Goal: Find contact information

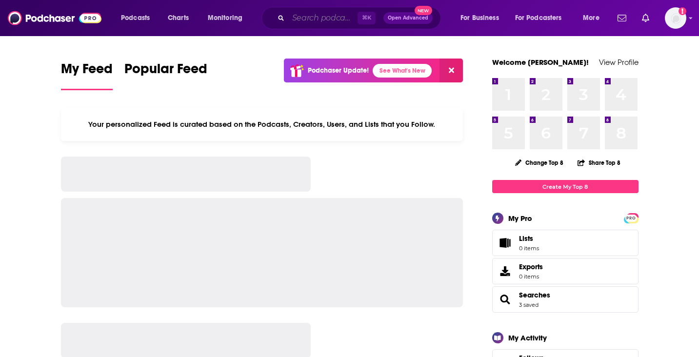
click at [297, 23] on input "Search podcasts, credits, & more..." at bounding box center [322, 18] width 69 height 16
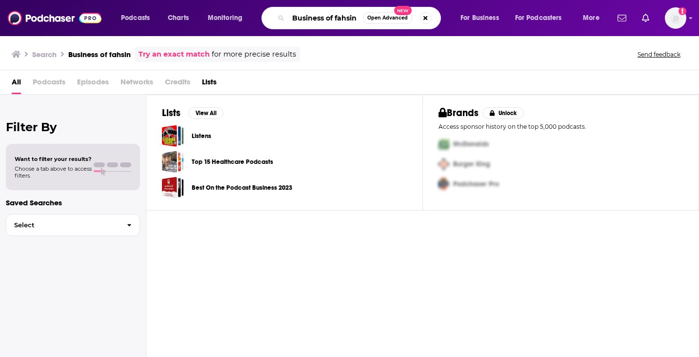
click at [352, 21] on input "Business of fahsin" at bounding box center [325, 18] width 75 height 16
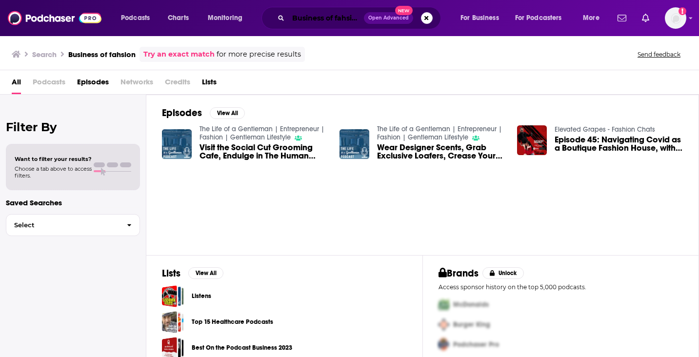
click at [362, 14] on input "Business of fahsion" at bounding box center [326, 18] width 76 height 16
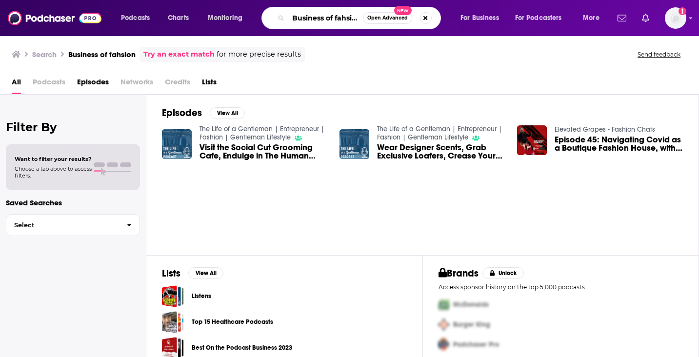
click at [362, 14] on input "Business of fahsion" at bounding box center [325, 18] width 75 height 16
click at [343, 14] on input "Business of fahsion" at bounding box center [325, 18] width 75 height 16
click at [350, 18] on input "Business of fahsion" at bounding box center [325, 18] width 75 height 16
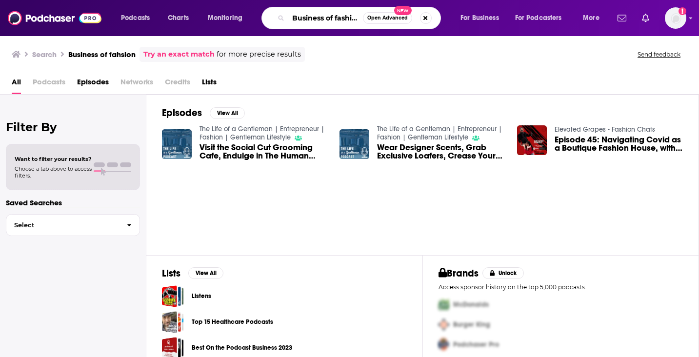
type input "Business of fashion"
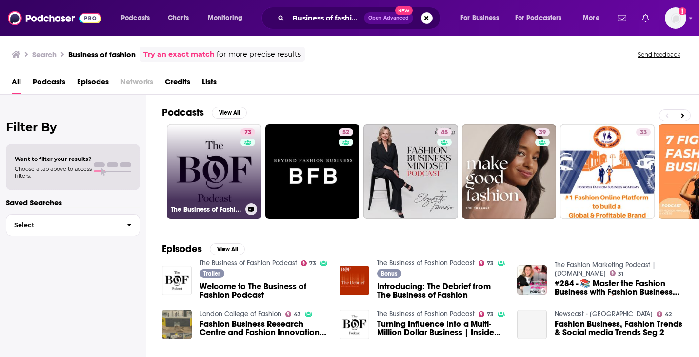
click at [208, 183] on link "73 The Business of Fashion Podcast" at bounding box center [214, 171] width 95 height 95
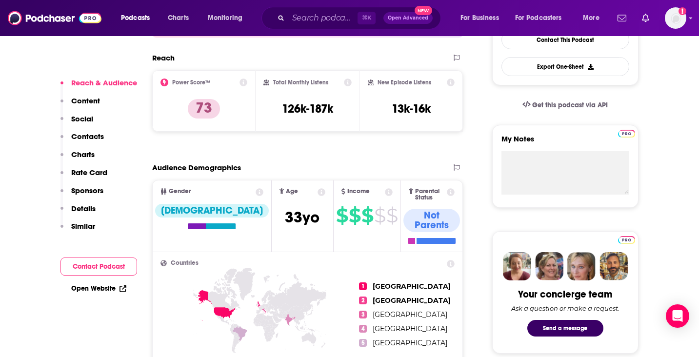
scroll to position [282, 0]
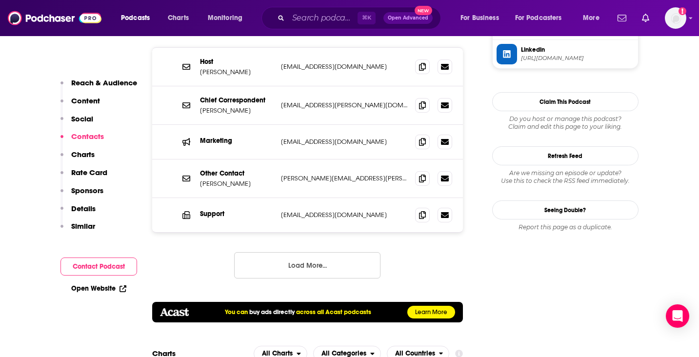
click at [88, 261] on button "Contact Podcast" at bounding box center [98, 266] width 77 height 18
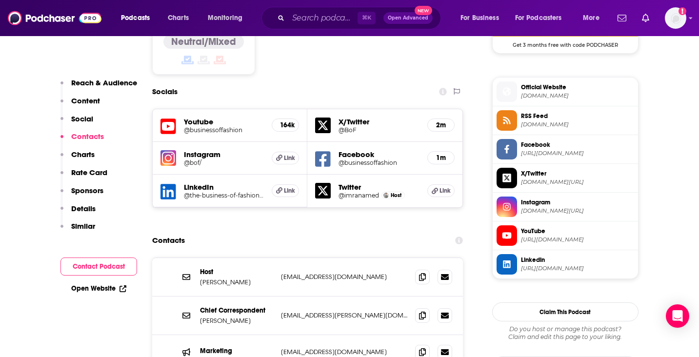
scroll to position [794, 0]
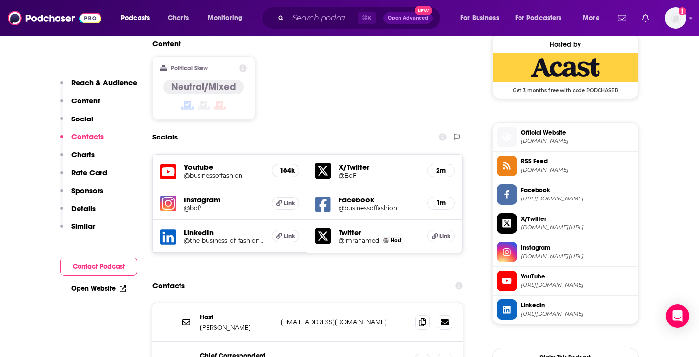
click at [91, 135] on p "Contacts" at bounding box center [87, 136] width 33 height 9
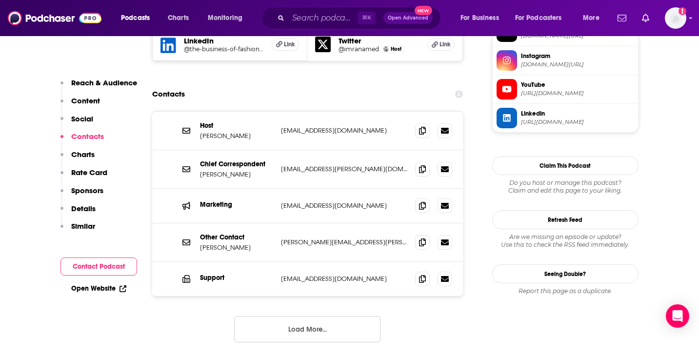
scroll to position [987, 0]
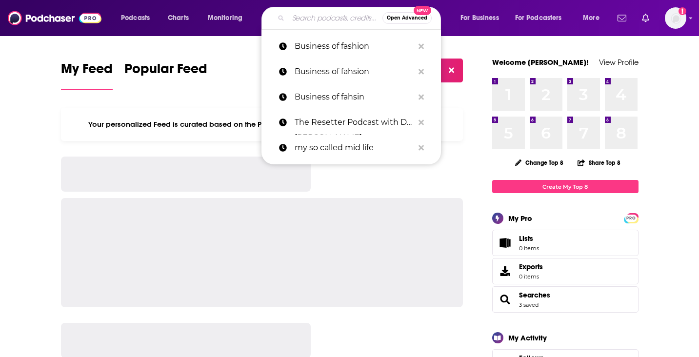
click at [303, 19] on input "Search podcasts, credits, & more..." at bounding box center [335, 18] width 94 height 16
paste input "Climbing in Heels with [PERSON_NAME]"
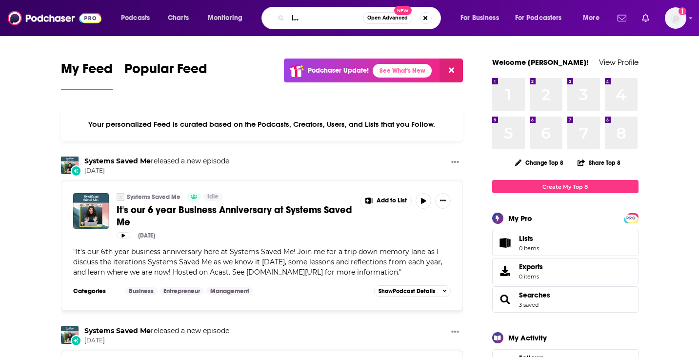
type input "Climbing in Heels with [PERSON_NAME]"
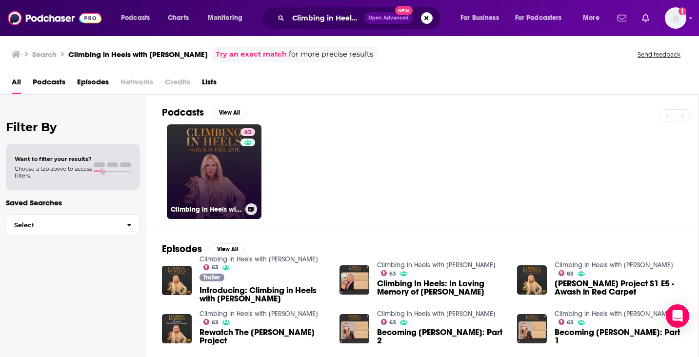
click at [219, 161] on link "63 Climbing in Heels with [PERSON_NAME]" at bounding box center [214, 171] width 95 height 95
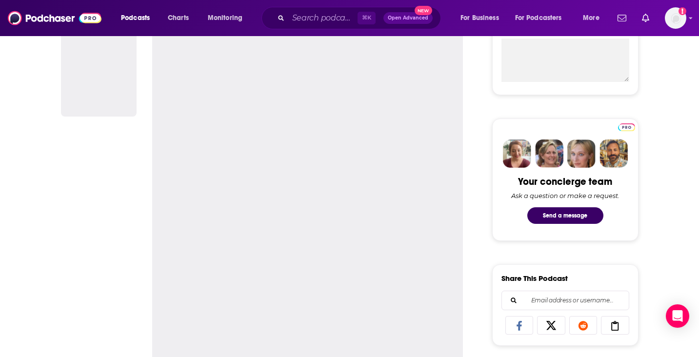
scroll to position [392, 0]
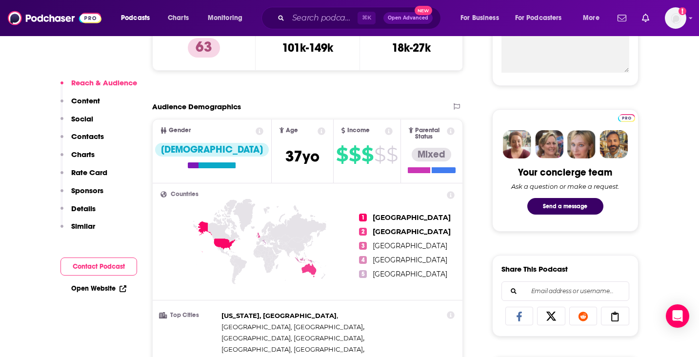
click at [99, 140] on p "Contacts" at bounding box center [87, 136] width 33 height 9
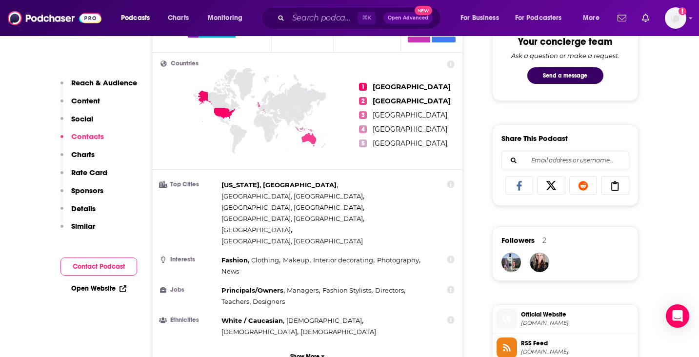
scroll to position [432, 0]
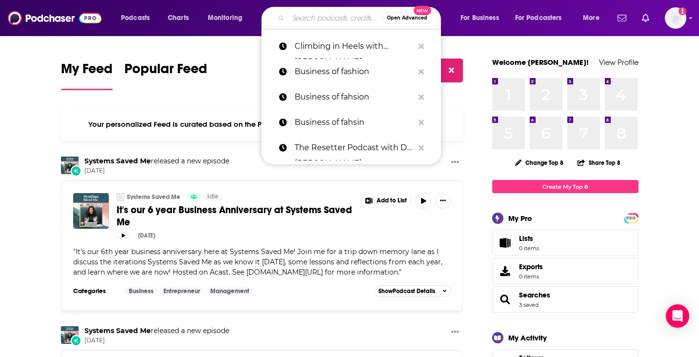
click at [294, 14] on input "Search podcasts, credits, & more..." at bounding box center [335, 18] width 94 height 16
paste input "Let's Get Dressed"
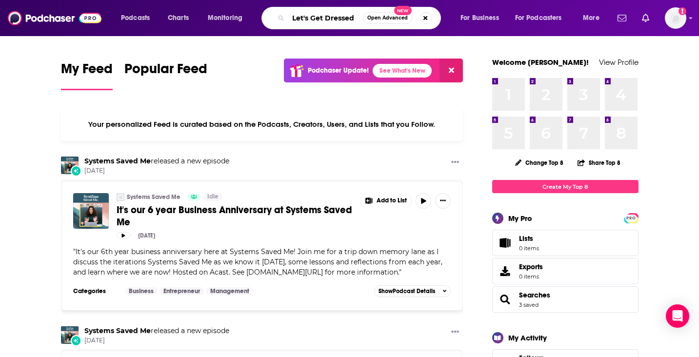
type input "Let's Get Dressed"
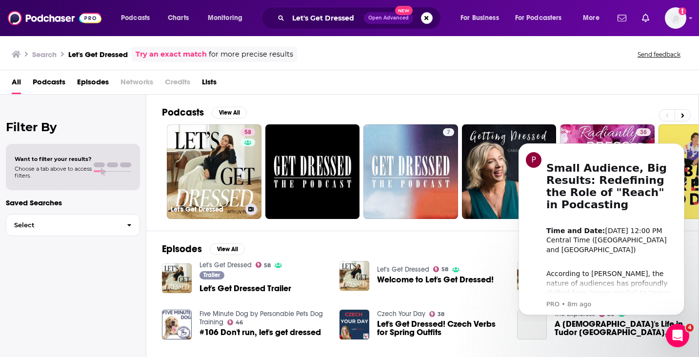
click at [224, 148] on link "58 Let's Get Dressed" at bounding box center [214, 171] width 95 height 95
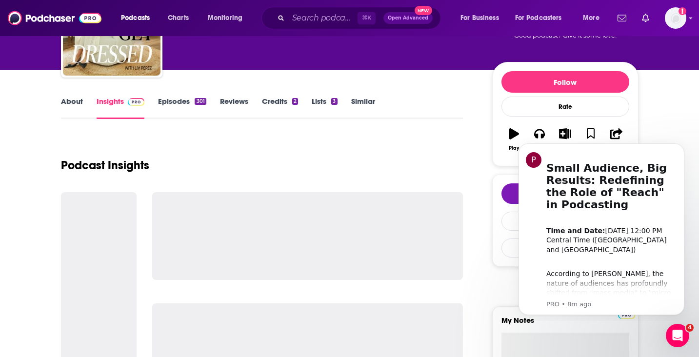
scroll to position [181, 0]
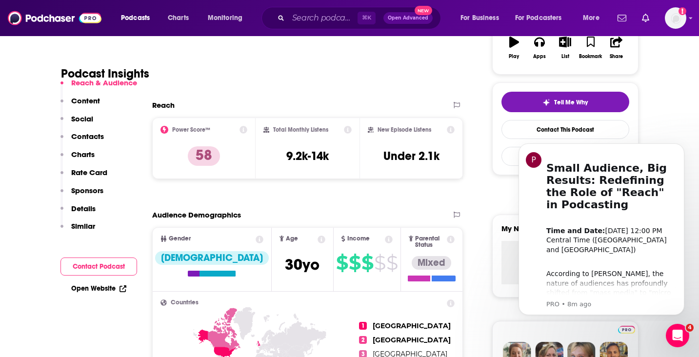
click at [102, 135] on p "Contacts" at bounding box center [87, 136] width 33 height 9
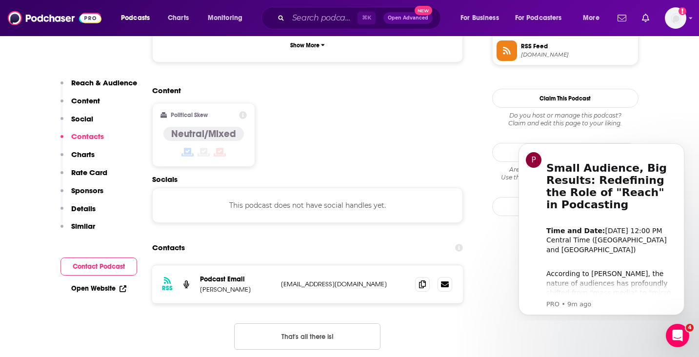
scroll to position [671, 0]
